Goal: Information Seeking & Learning: Learn about a topic

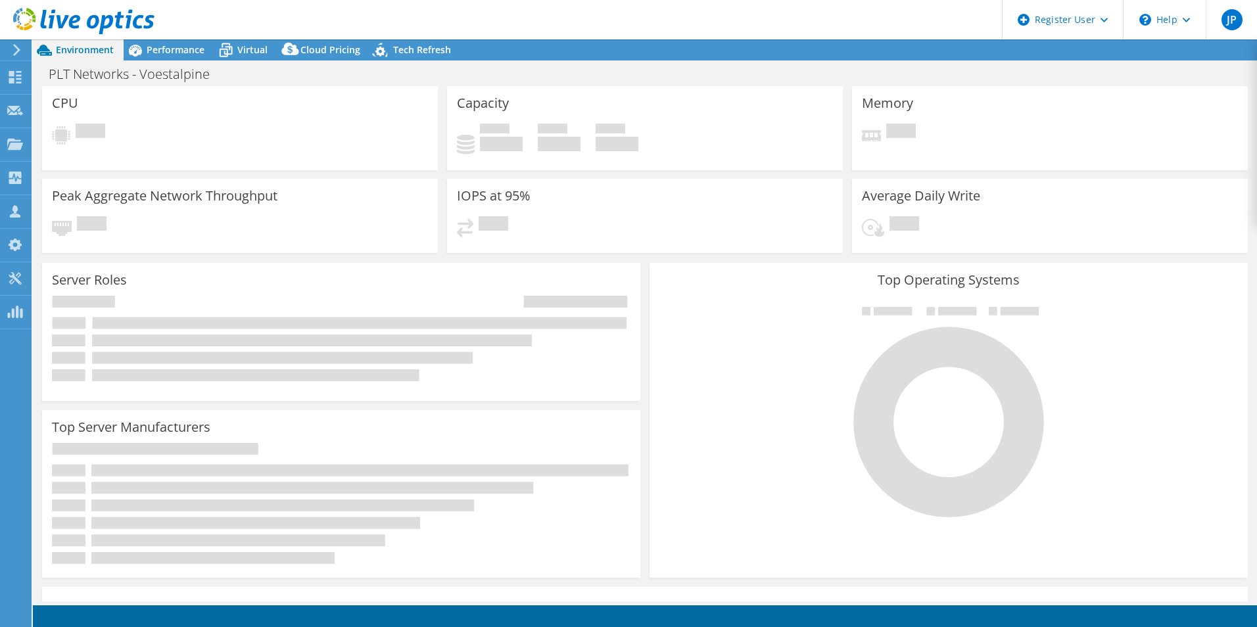
select select "USD"
click at [87, 11] on icon at bounding box center [83, 21] width 141 height 27
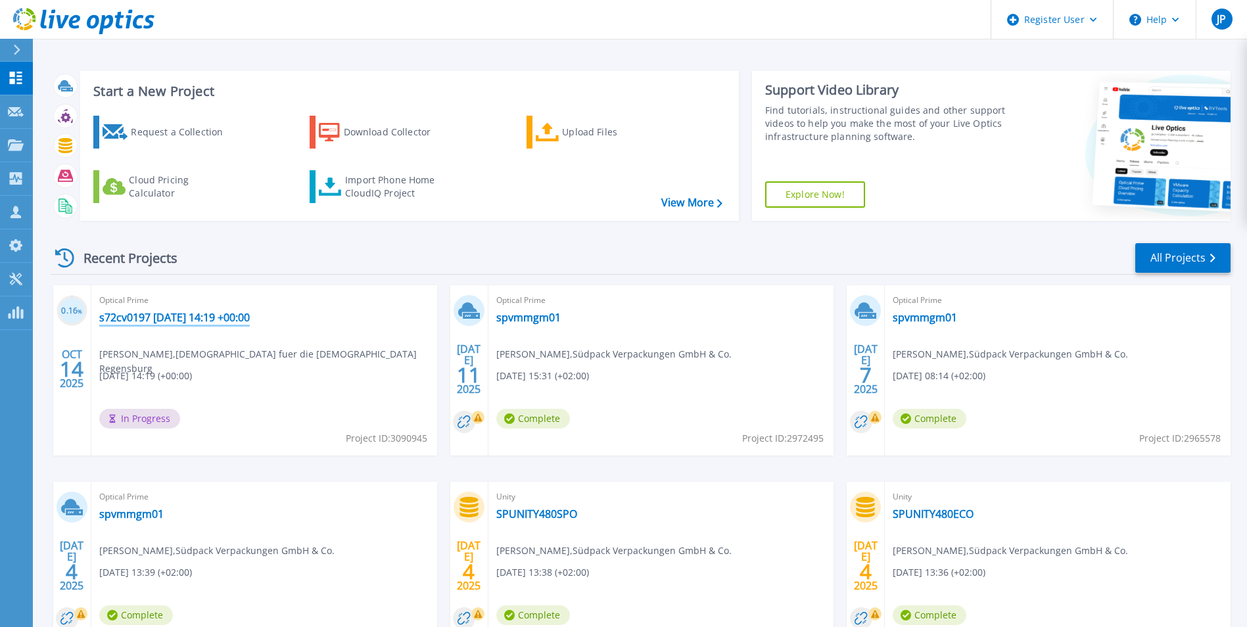
click at [201, 315] on link "s72cv0197 2025-10-14 14:19 +00:00" at bounding box center [174, 317] width 151 height 13
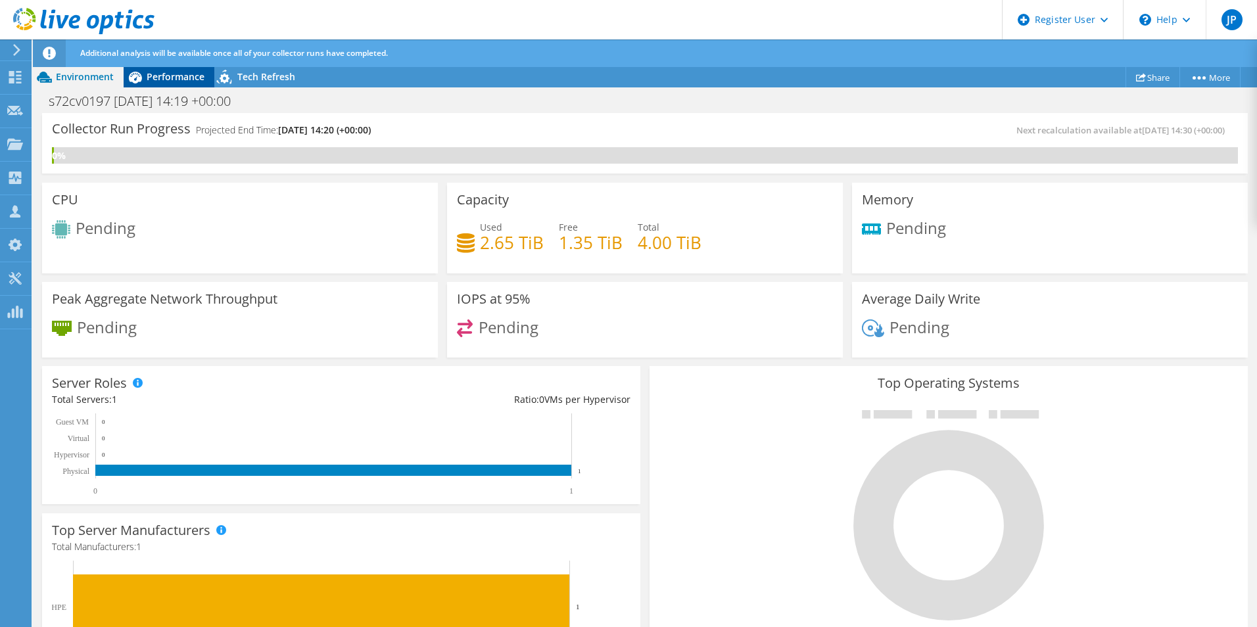
click at [158, 71] on span "Performance" at bounding box center [176, 76] width 58 height 12
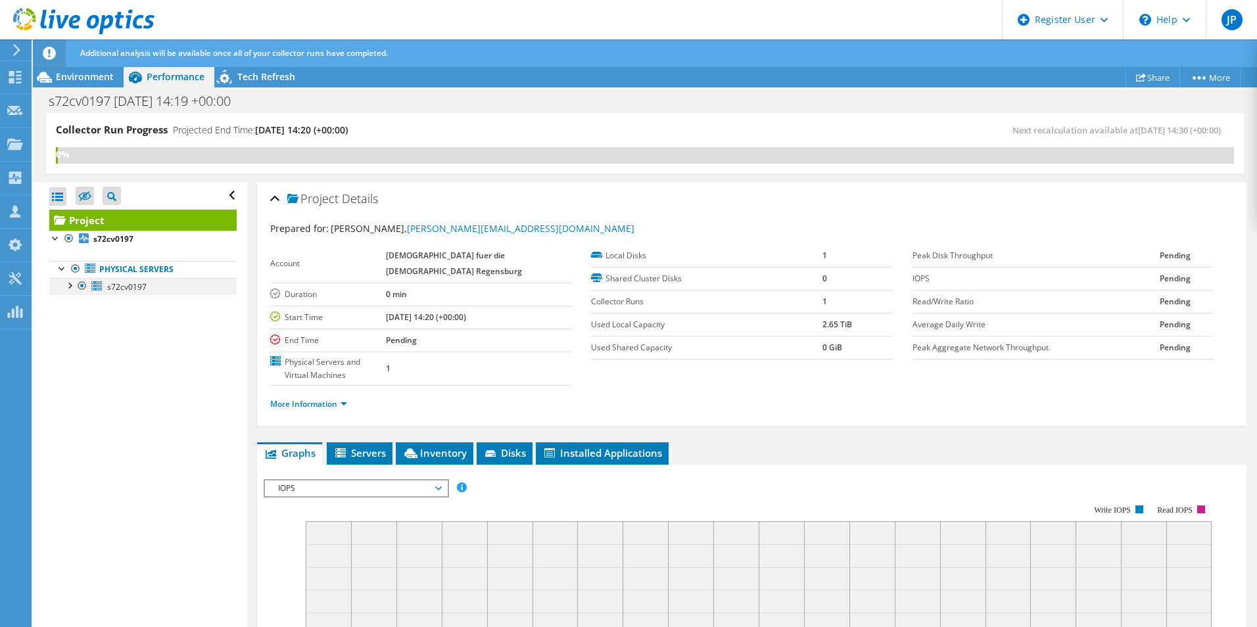
click at [69, 286] on div at bounding box center [68, 284] width 13 height 13
click at [78, 320] on div at bounding box center [75, 318] width 13 height 13
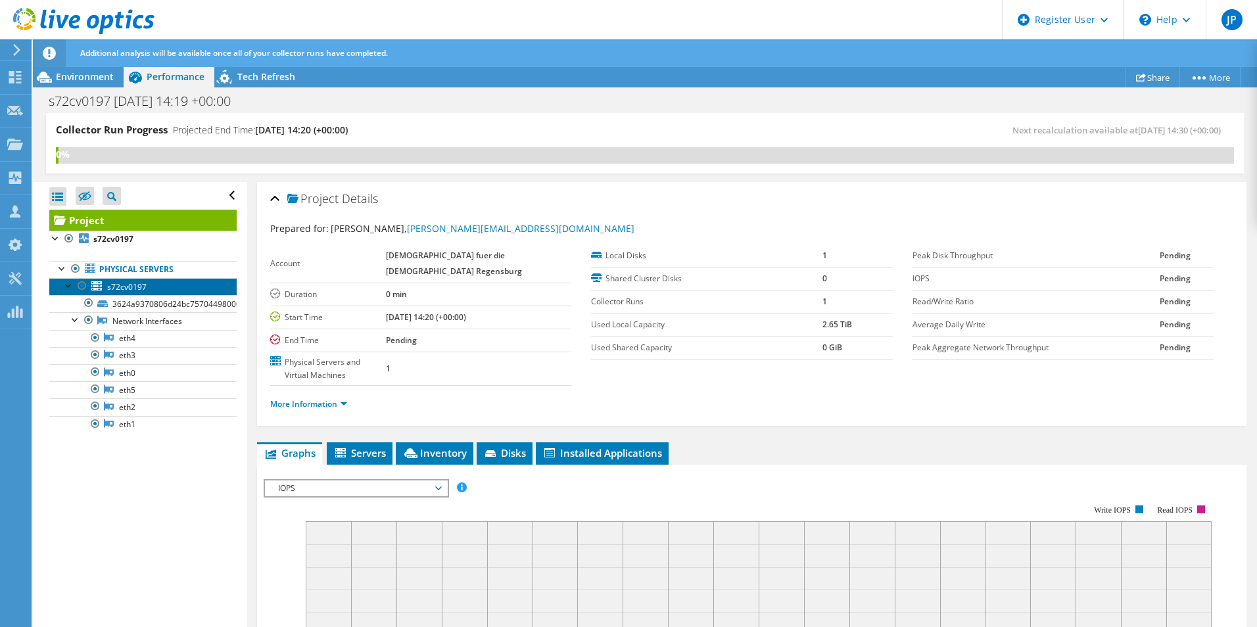
click at [111, 292] on span "s72cv0197" at bounding box center [126, 286] width 39 height 11
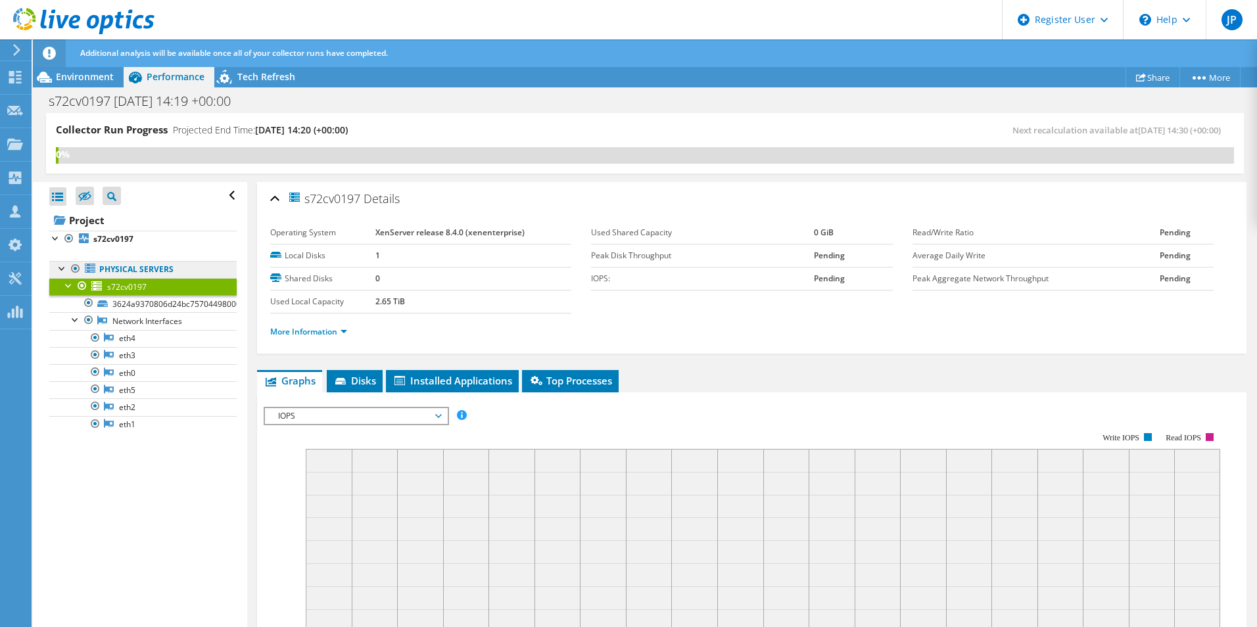
click at [111, 269] on link "Physical Servers" at bounding box center [142, 269] width 187 height 17
click at [99, 223] on link "Project" at bounding box center [142, 220] width 187 height 21
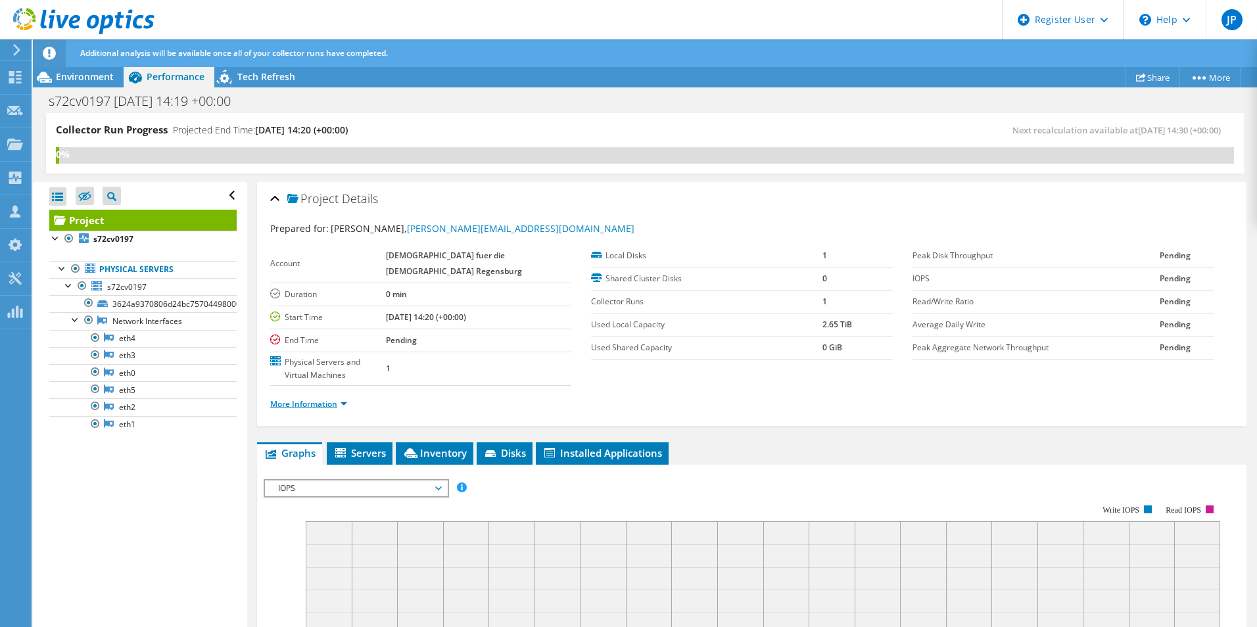
click at [339, 402] on link "More Information" at bounding box center [308, 403] width 77 height 11
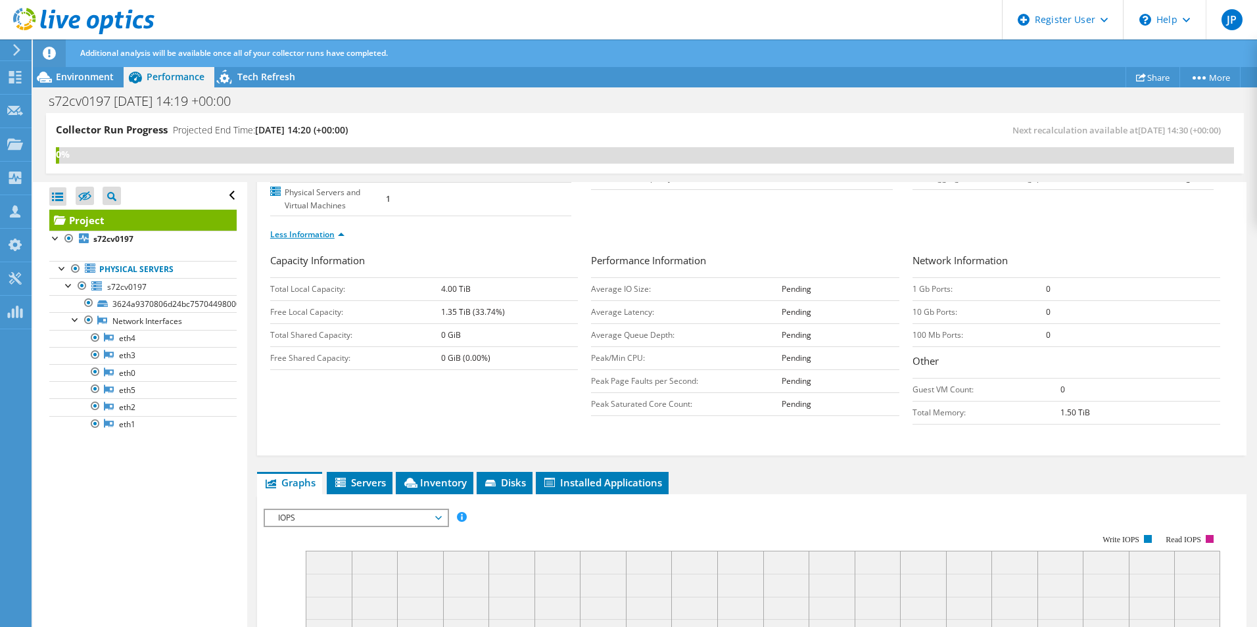
scroll to position [197, 0]
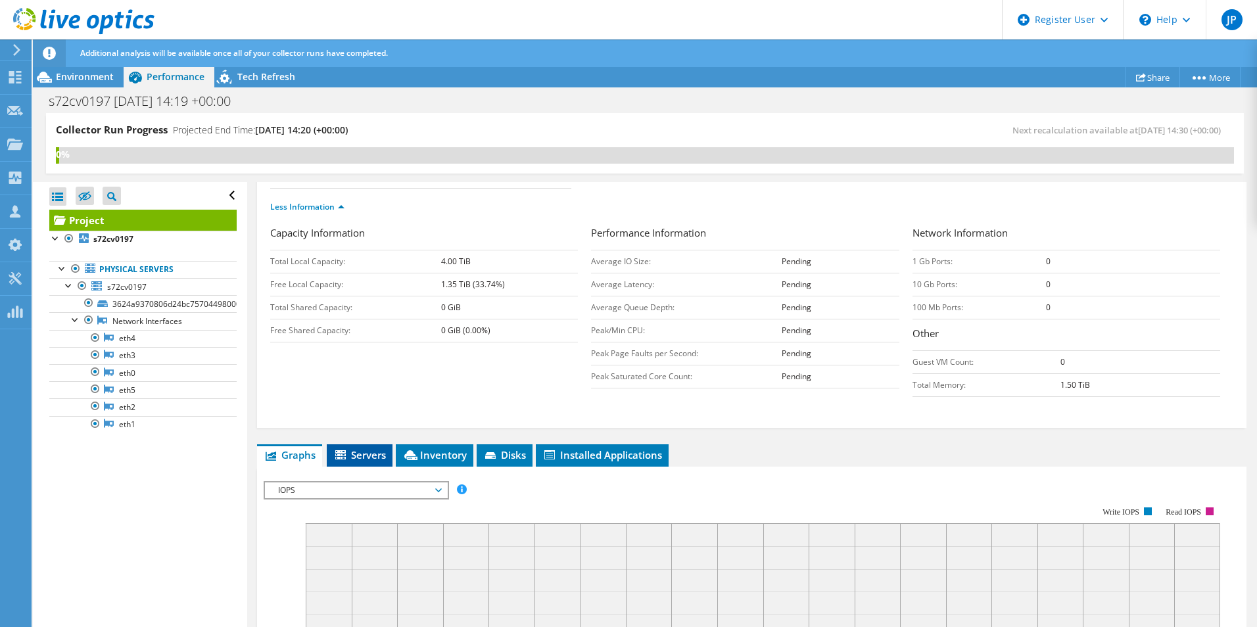
click at [370, 455] on span "Servers" at bounding box center [359, 454] width 53 height 13
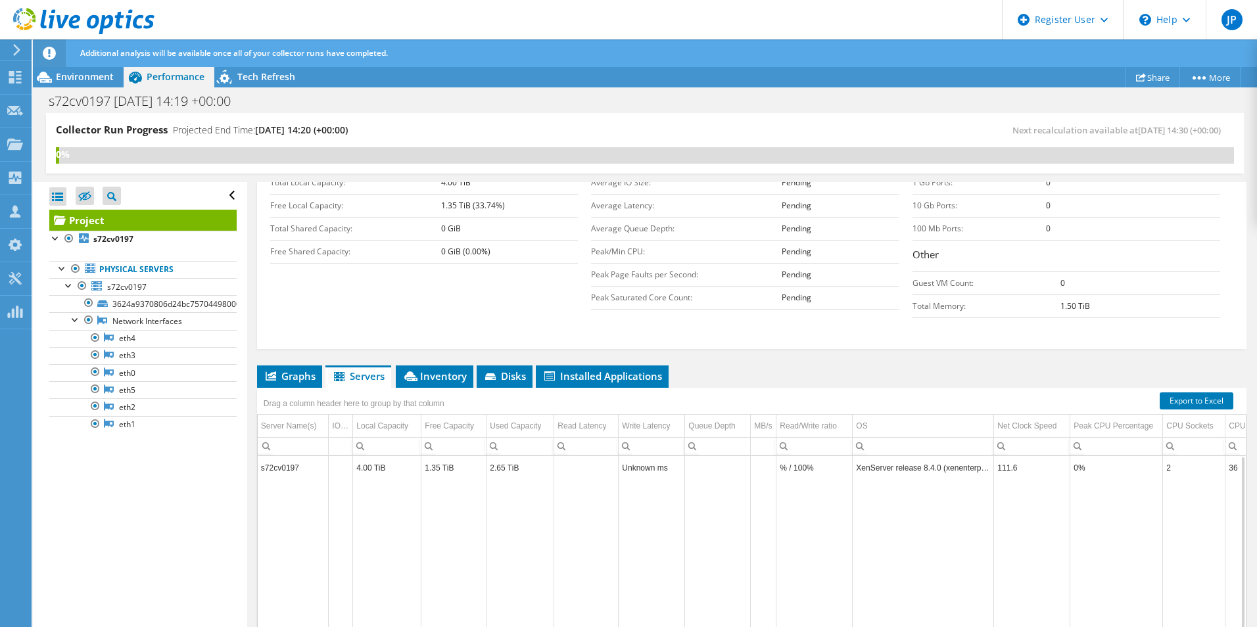
scroll to position [168, 0]
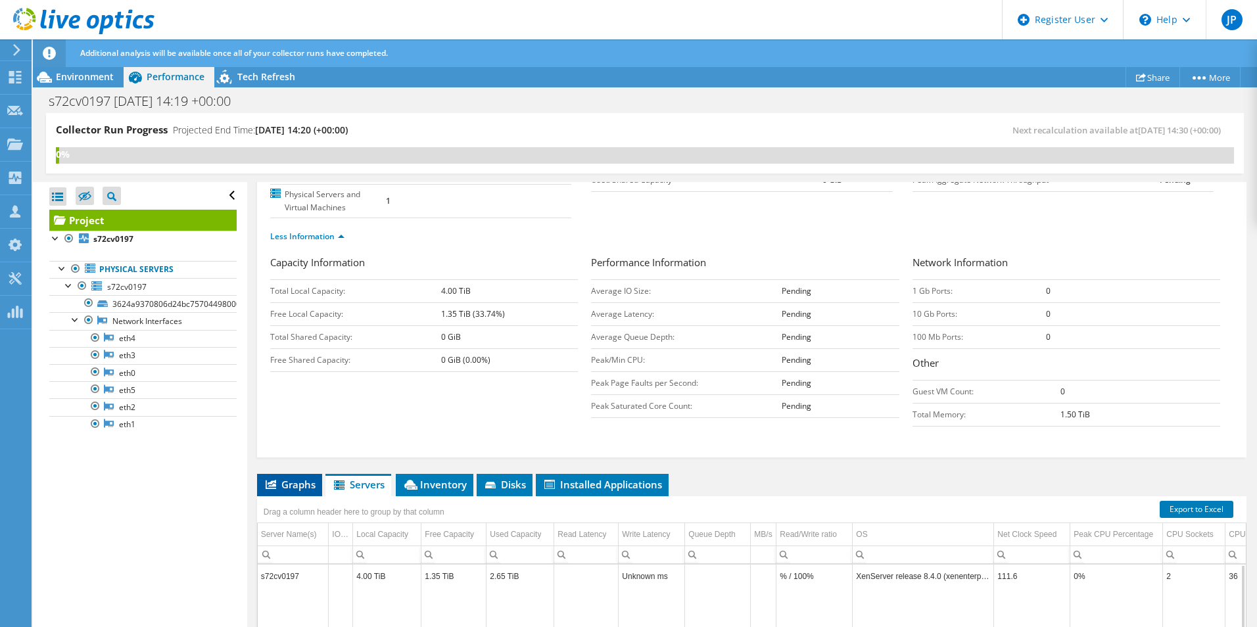
click at [297, 489] on span "Graphs" at bounding box center [290, 484] width 52 height 13
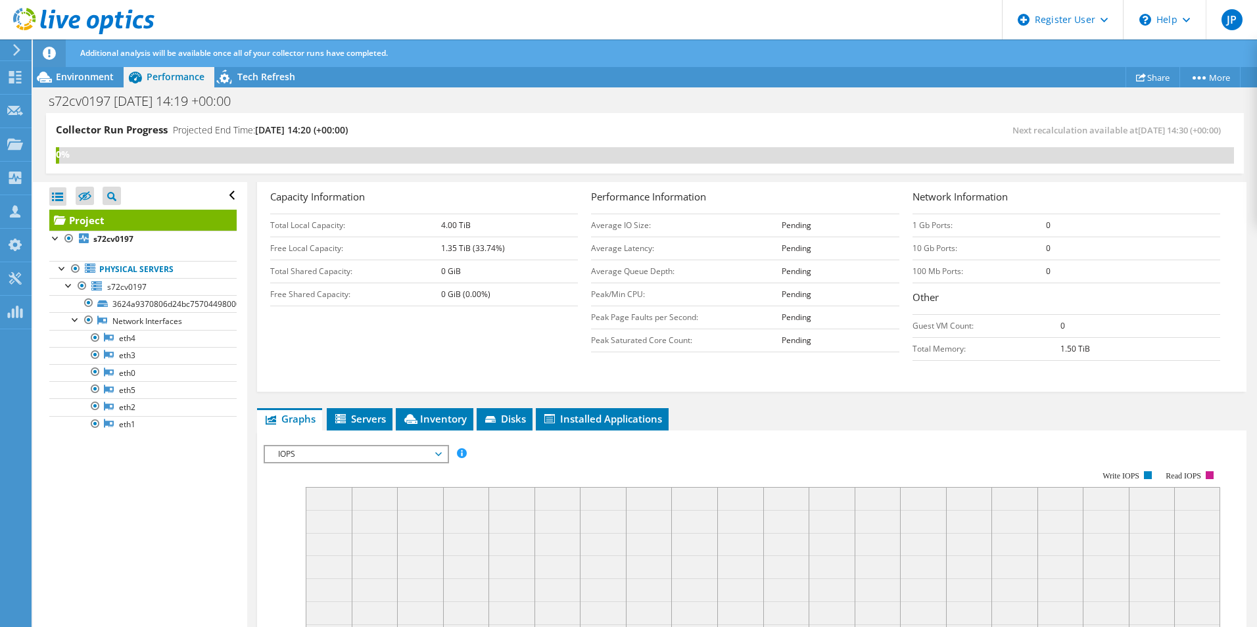
scroll to position [102, 0]
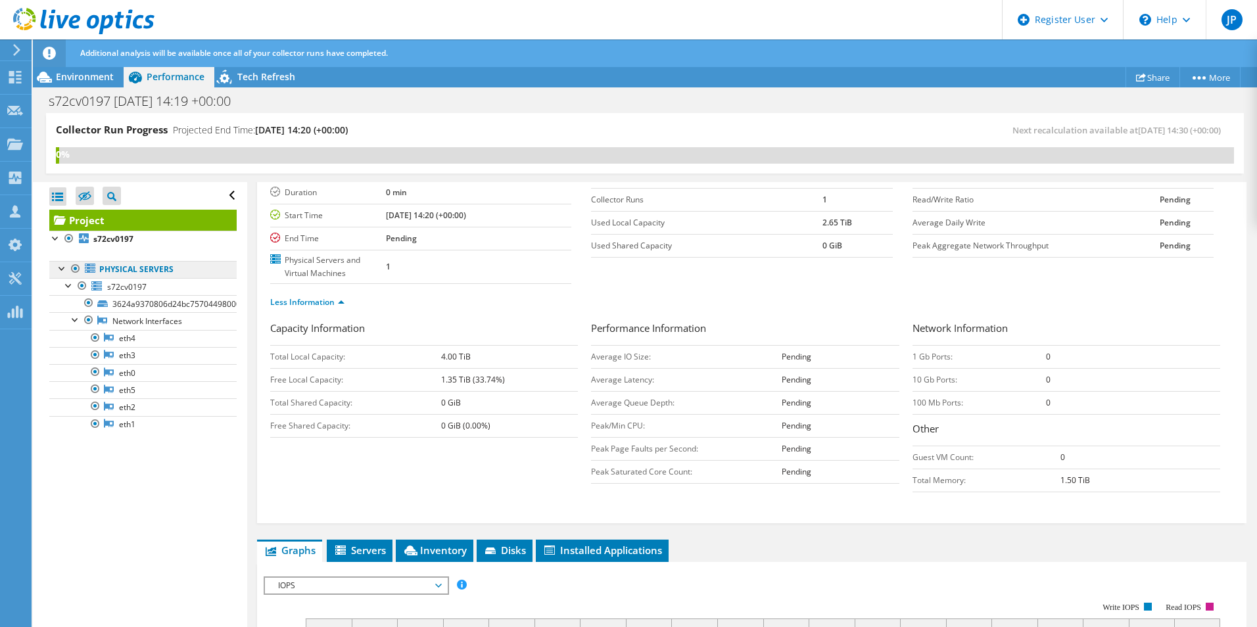
click at [158, 267] on link "Physical Servers" at bounding box center [142, 269] width 187 height 17
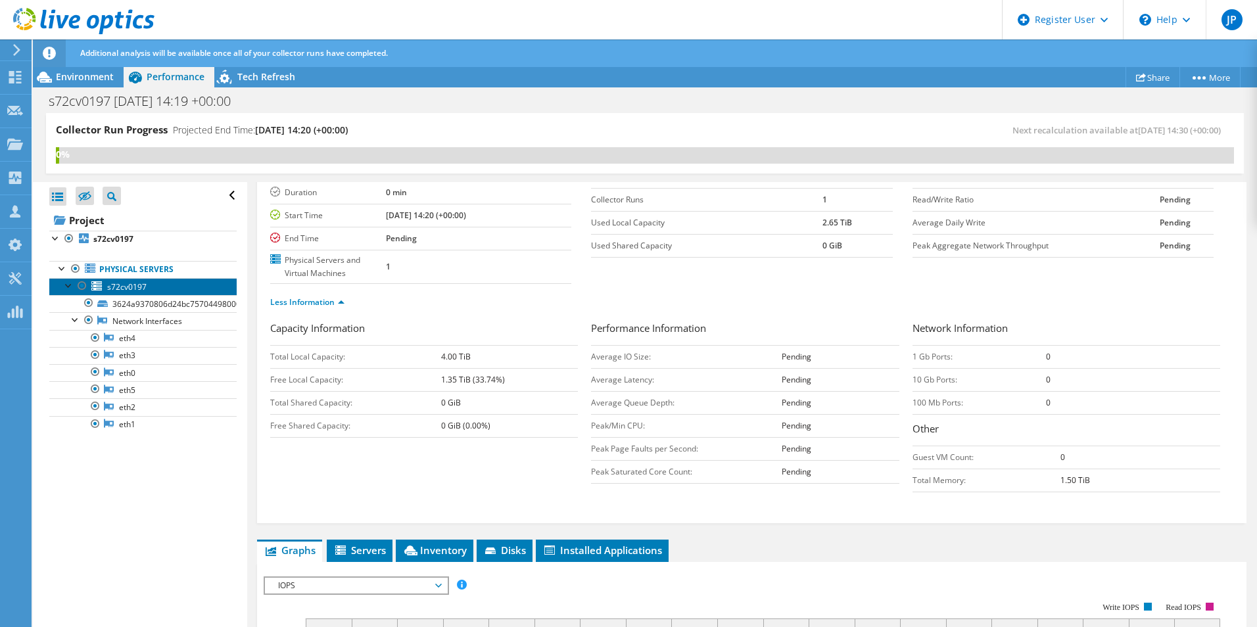
click at [139, 285] on span "s72cv0197" at bounding box center [126, 286] width 39 height 11
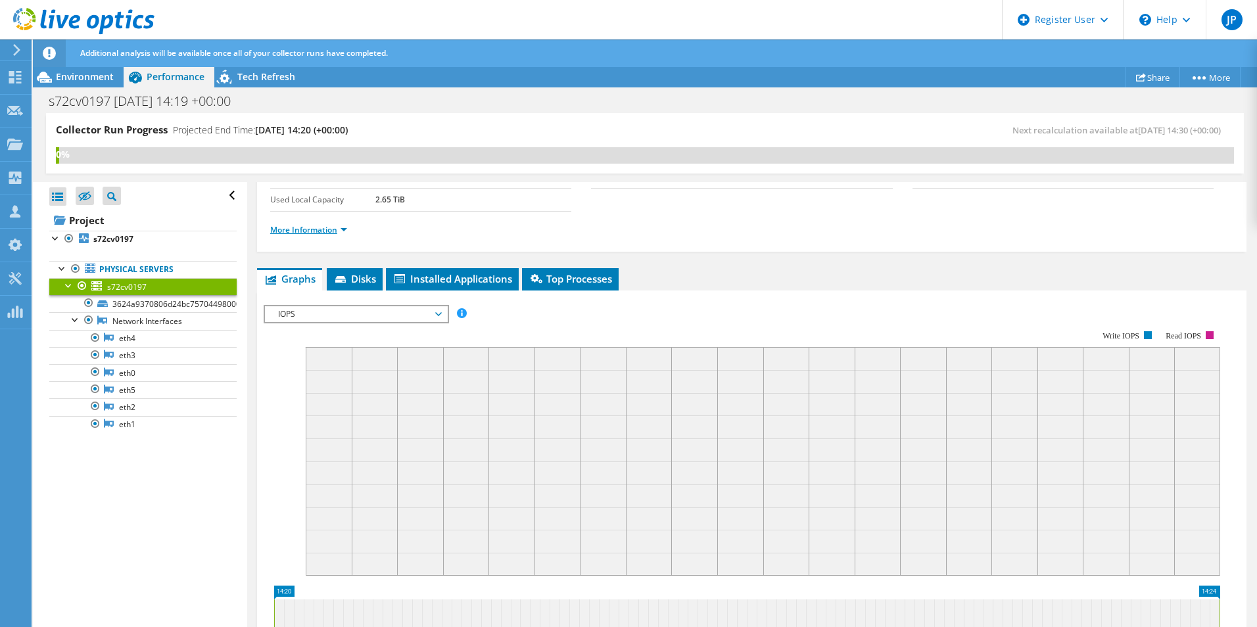
click at [319, 227] on link "More Information" at bounding box center [308, 229] width 77 height 11
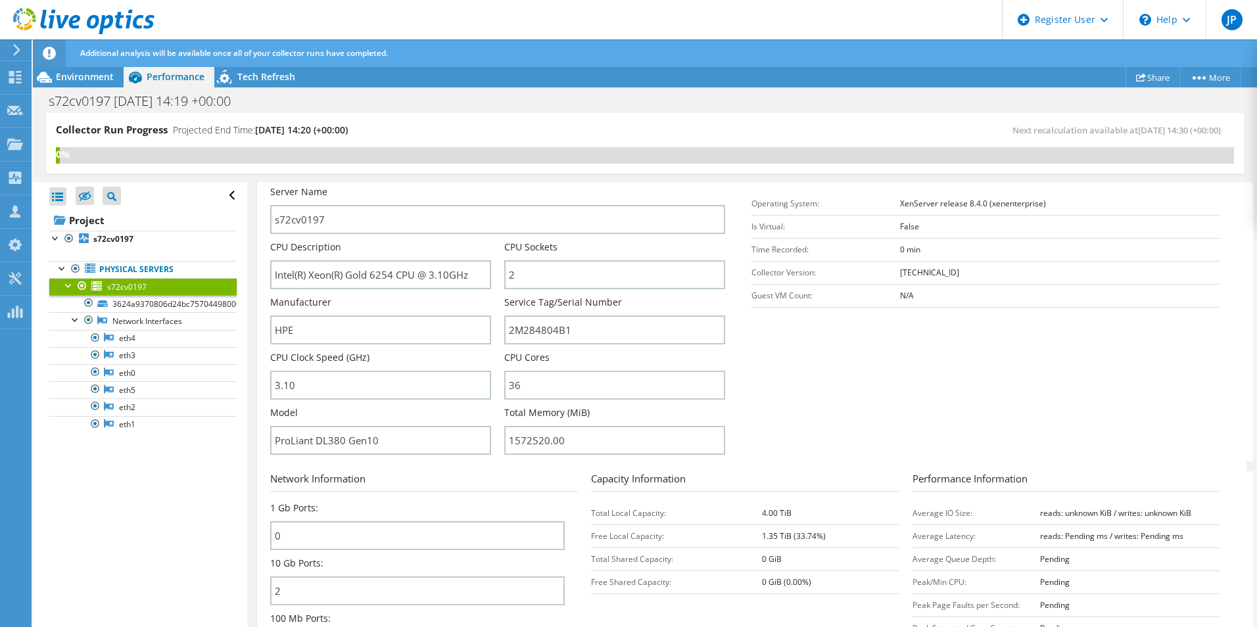
scroll to position [0, 0]
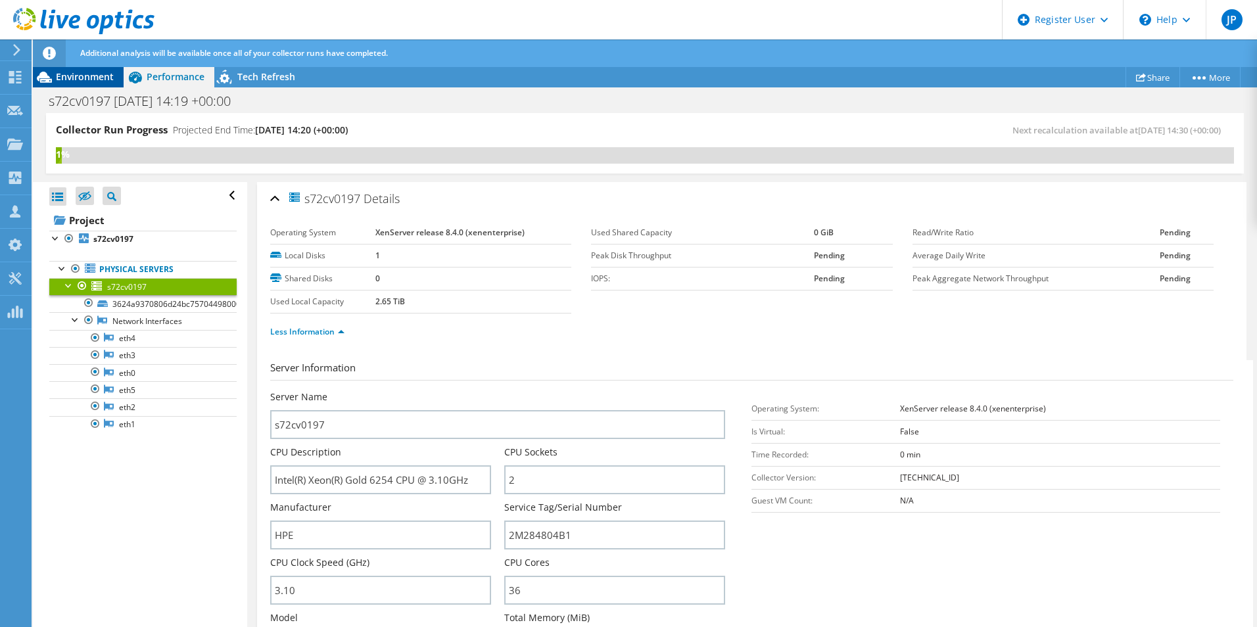
click at [78, 73] on span "Environment" at bounding box center [85, 76] width 58 height 12
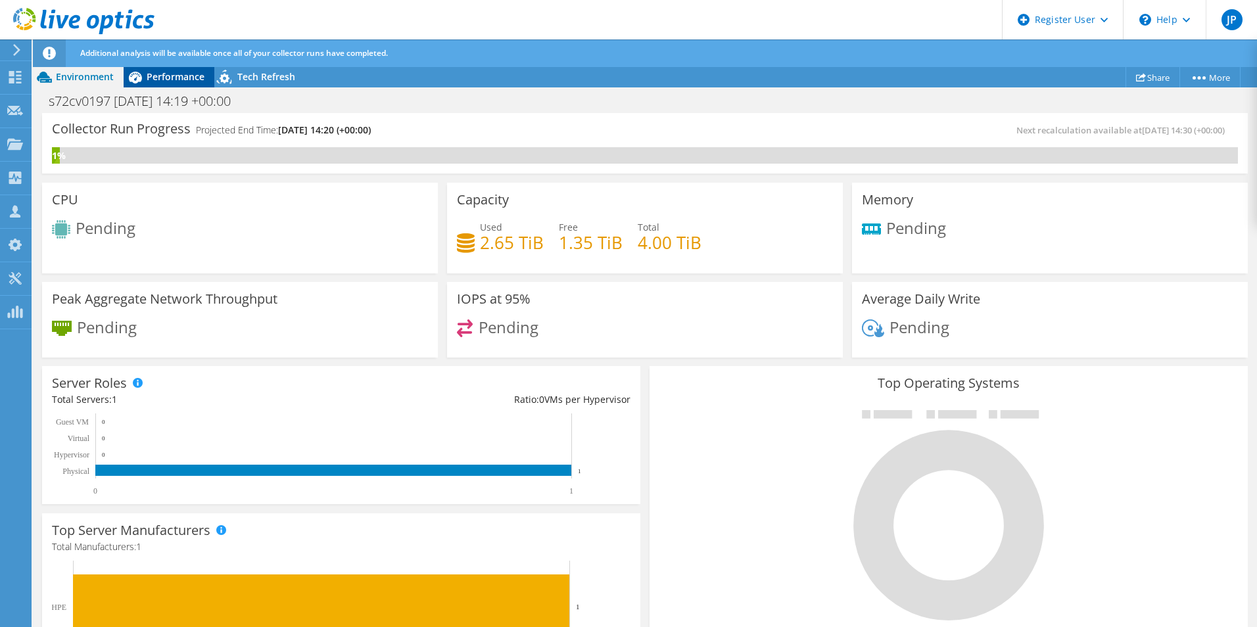
click at [158, 82] on span "Performance" at bounding box center [176, 76] width 58 height 12
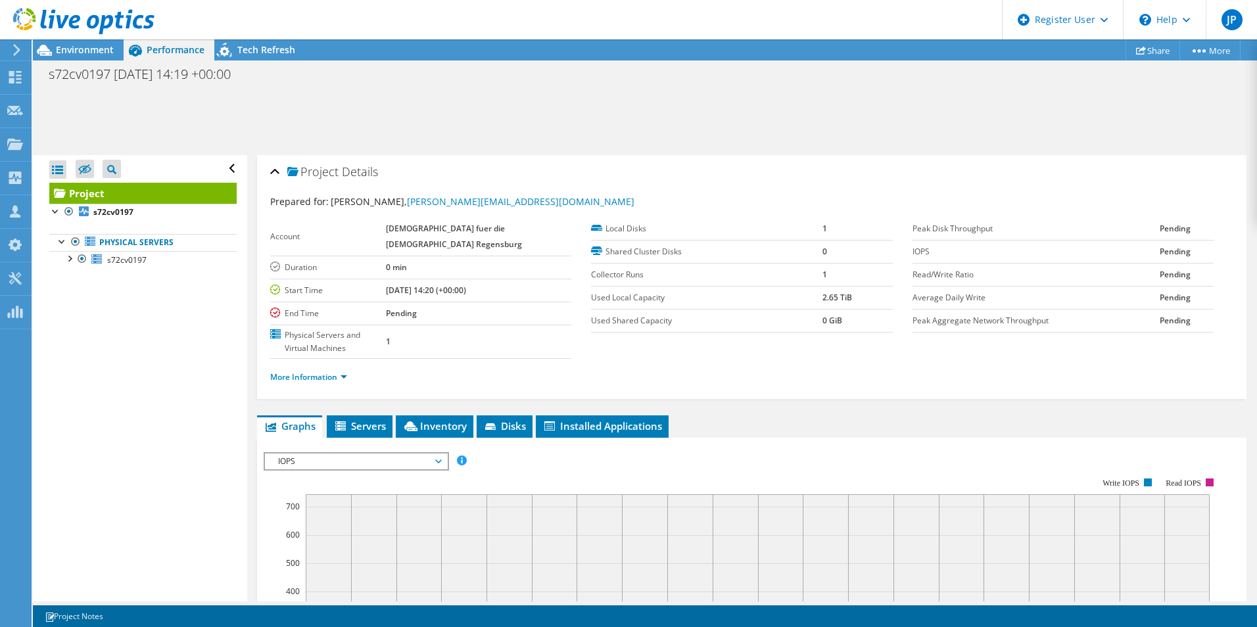
click at [243, 103] on div "Collector Run Progress Projected End Time: 10/15/2025, 14:20 (+00:00) Next reca…" at bounding box center [645, 343] width 1224 height 515
click at [95, 52] on span "Environment" at bounding box center [85, 49] width 58 height 12
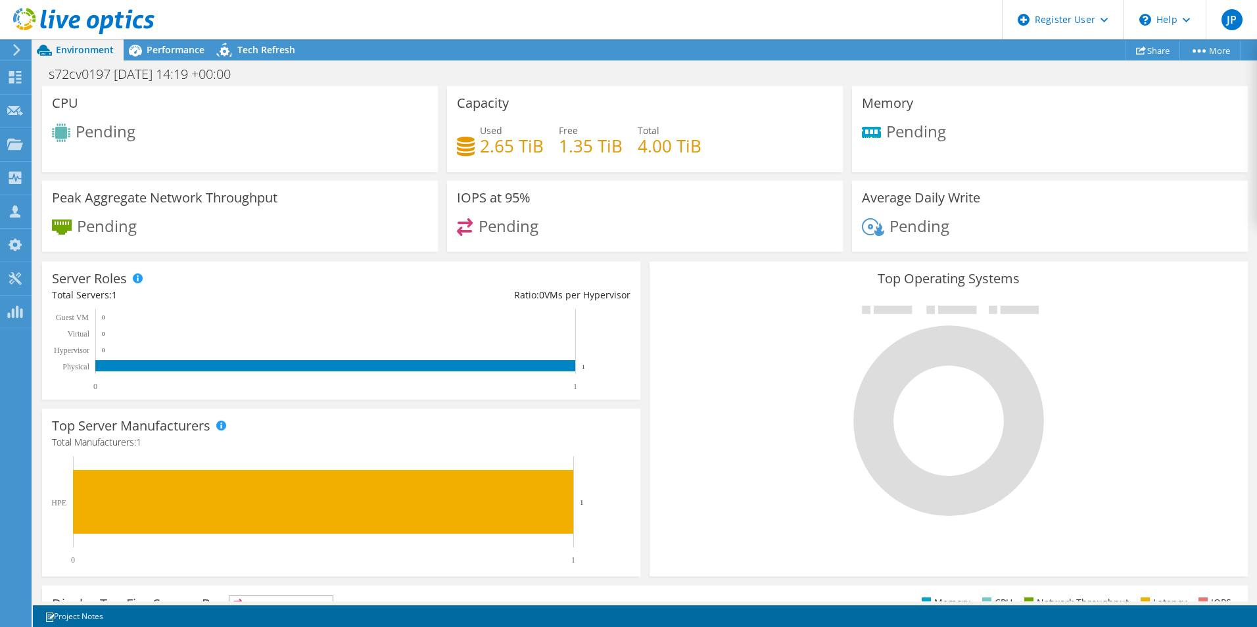
click at [107, 26] on use at bounding box center [83, 21] width 141 height 26
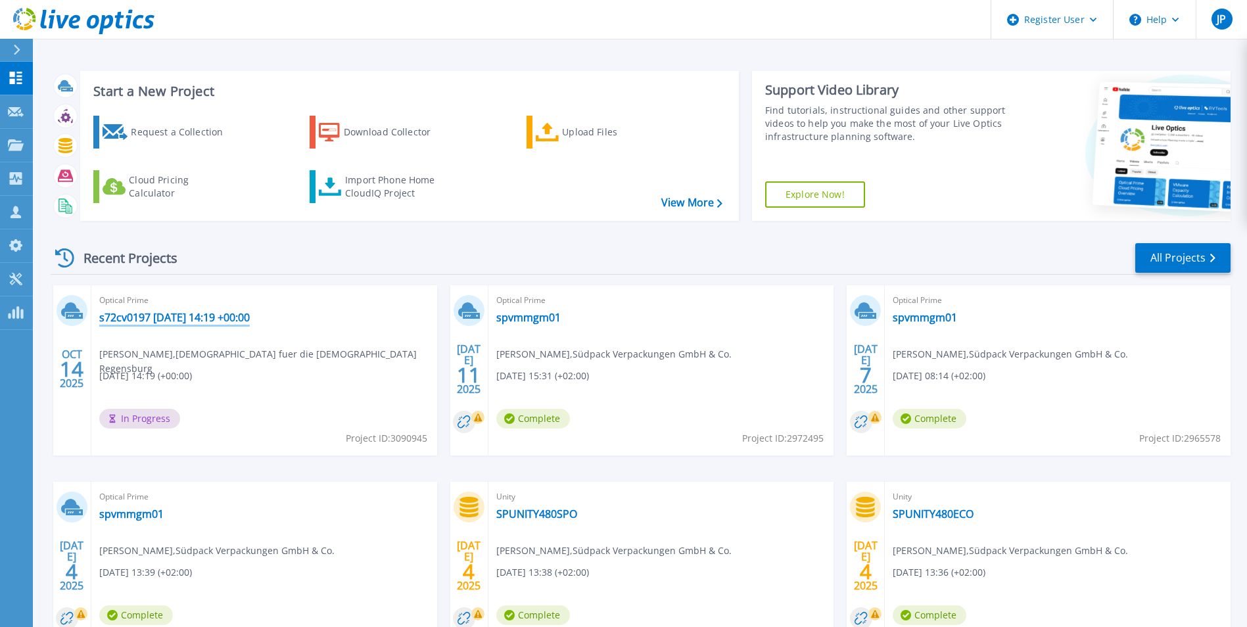
click at [143, 318] on link "s72cv0197 [DATE] 14:19 +00:00" at bounding box center [174, 317] width 151 height 13
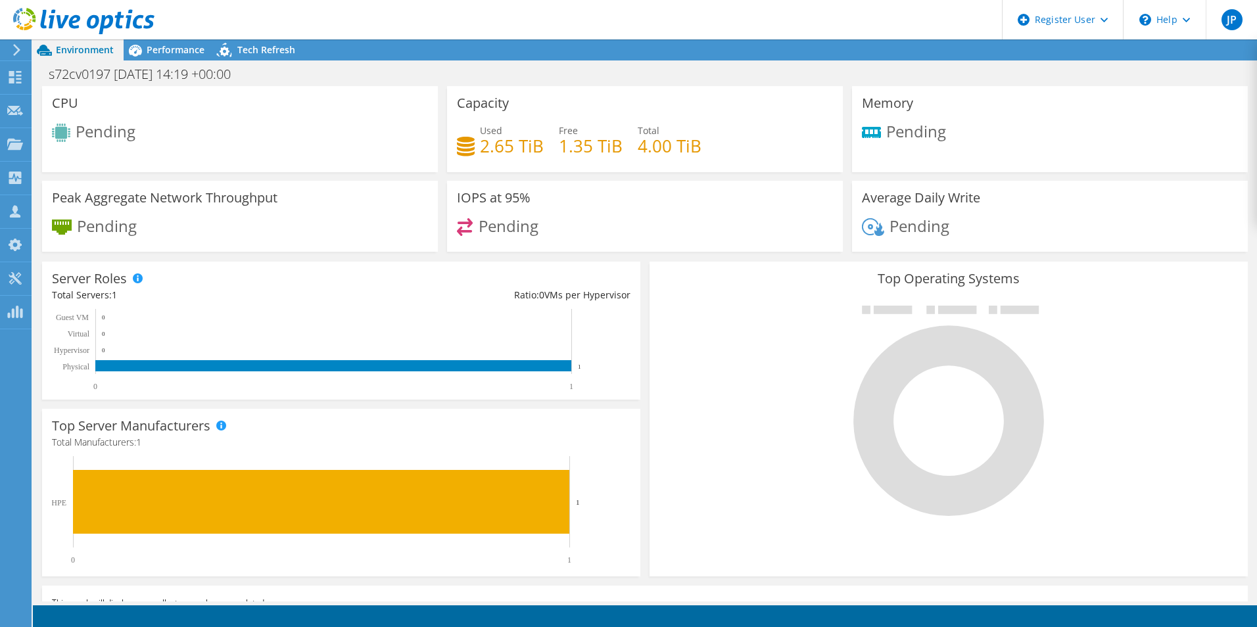
click at [78, 30] on icon at bounding box center [83, 21] width 141 height 27
